Goal: Task Accomplishment & Management: Use online tool/utility

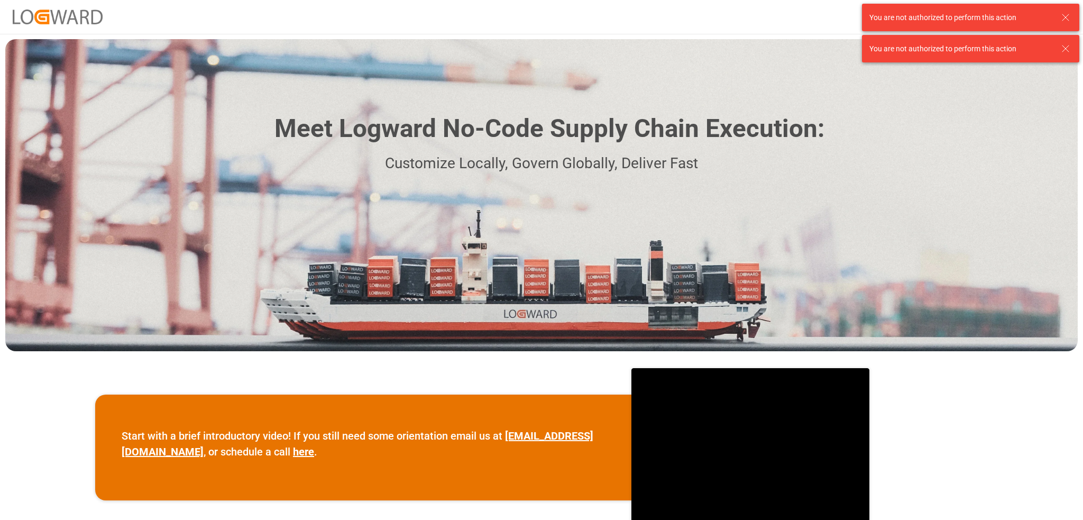
click at [1067, 15] on line at bounding box center [1065, 17] width 6 height 6
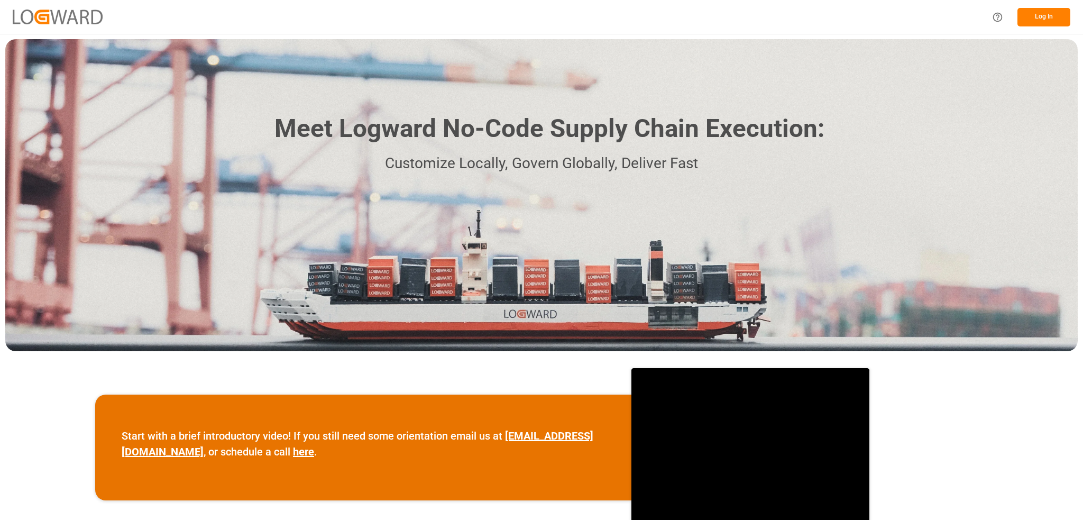
click at [1051, 19] on button "Log In" at bounding box center [1043, 17] width 53 height 19
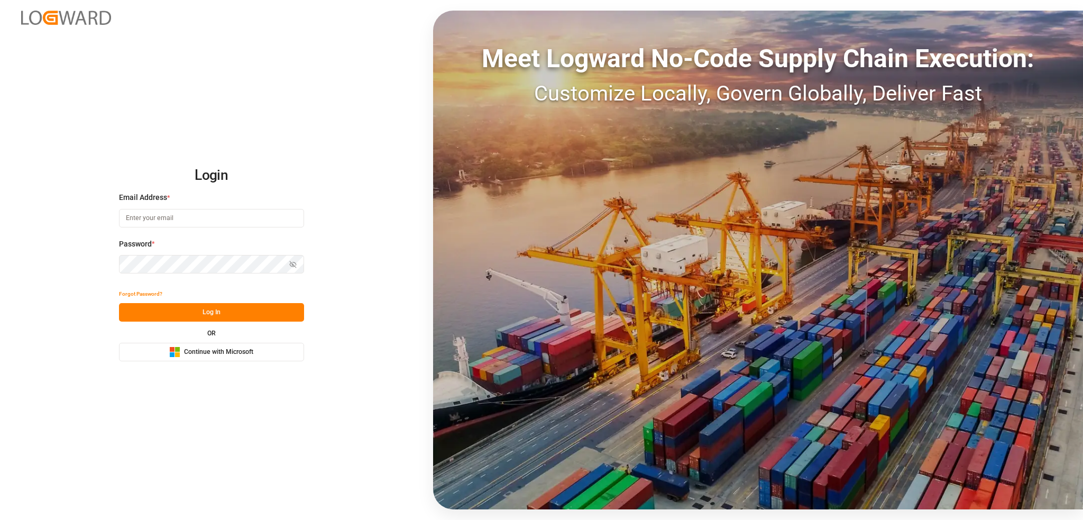
click at [226, 350] on span "Continue with Microsoft" at bounding box center [218, 352] width 69 height 10
